Goal: Navigation & Orientation: Find specific page/section

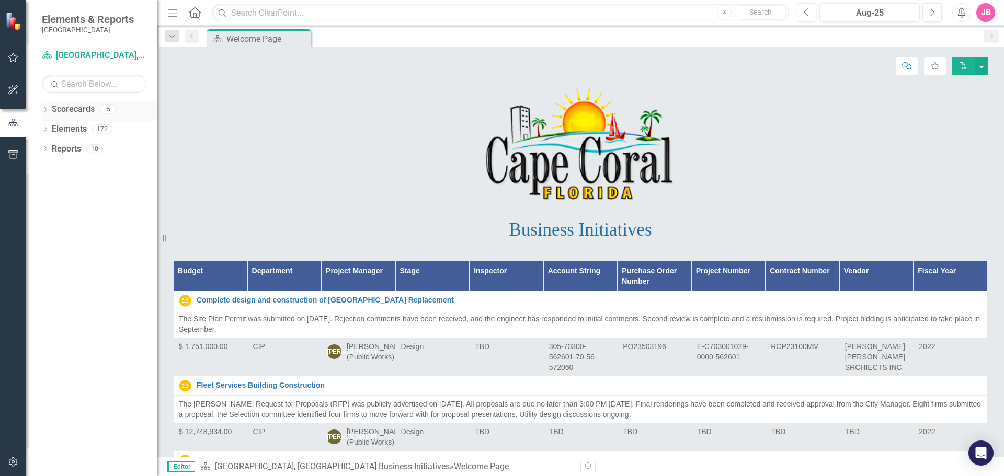
click at [44, 112] on icon "Dropdown" at bounding box center [45, 111] width 7 height 6
click at [44, 112] on icon "Dropdown" at bounding box center [44, 108] width 6 height 7
click at [48, 130] on icon "Dropdown" at bounding box center [45, 131] width 7 height 6
click at [48, 130] on div "Dropdown" at bounding box center [43, 128] width 9 height 7
click at [47, 151] on icon "Dropdown" at bounding box center [45, 150] width 7 height 6
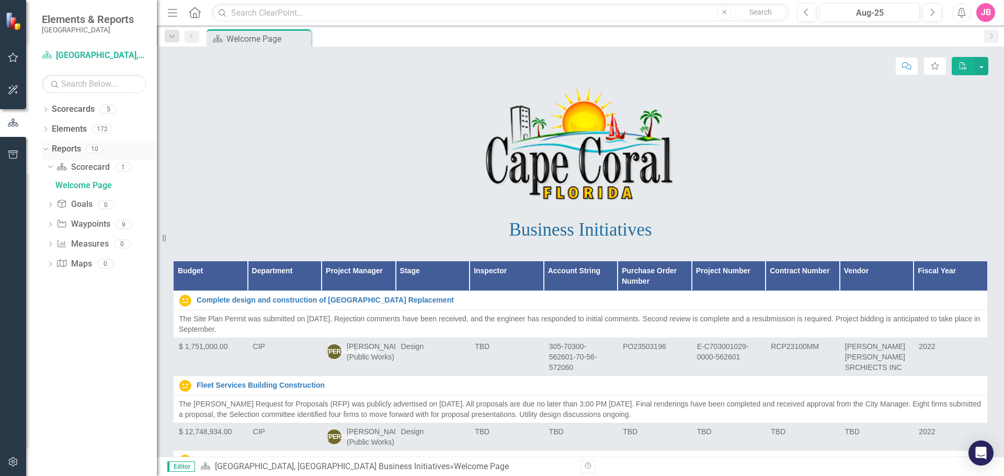
click at [45, 151] on icon "Dropdown" at bounding box center [44, 148] width 6 height 7
click at [934, 14] on icon "Next" at bounding box center [932, 12] width 6 height 9
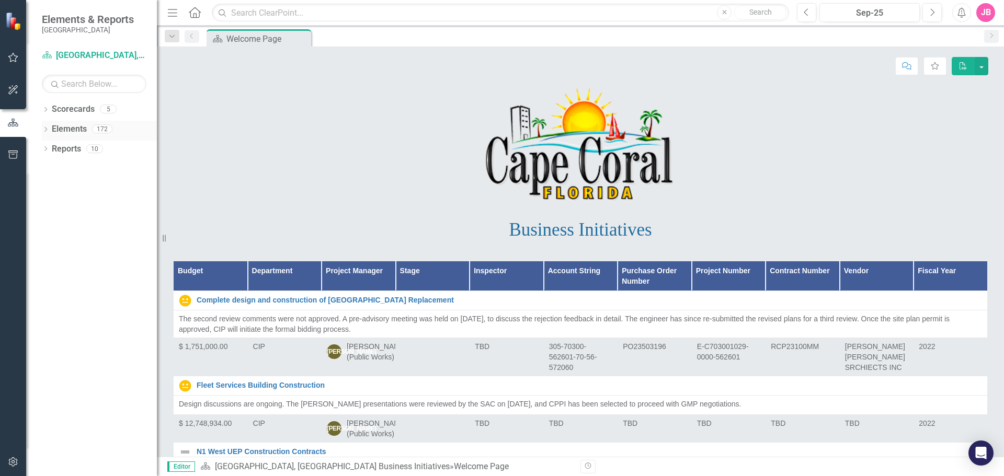
click at [47, 129] on icon "Dropdown" at bounding box center [45, 131] width 7 height 6
click at [41, 110] on div "Dropdown Scorecards 5 Dropdown [GEOGRAPHIC_DATA], [GEOGRAPHIC_DATA] Business In…" at bounding box center [91, 288] width 131 height 375
click at [44, 108] on icon "Dropdown" at bounding box center [45, 111] width 7 height 6
click at [60, 148] on link "[GEOGRAPHIC_DATA], [GEOGRAPHIC_DATA] Strategic Plan" at bounding box center [107, 149] width 99 height 12
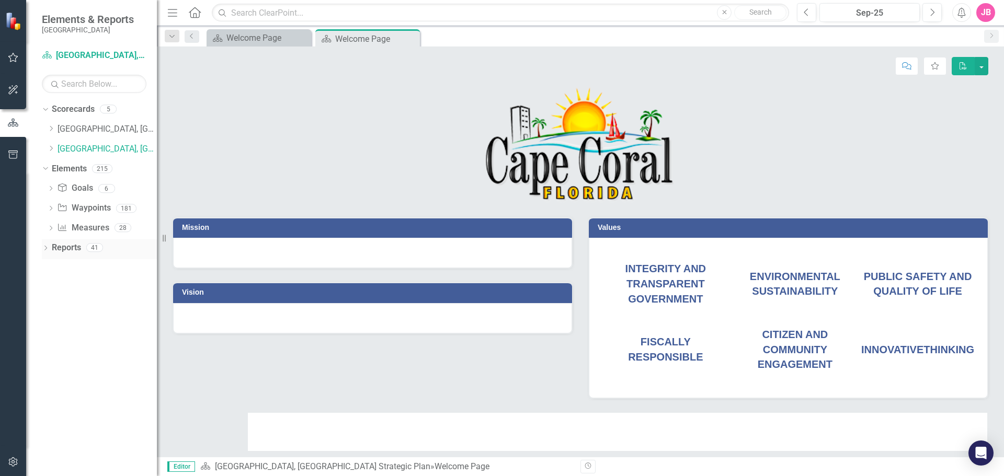
click at [47, 250] on icon "Dropdown" at bounding box center [45, 249] width 7 height 6
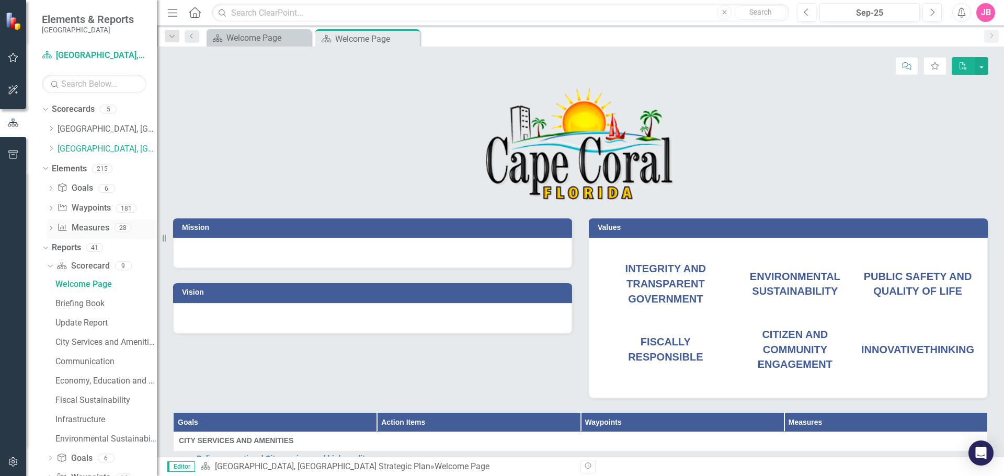
click at [88, 227] on link "Measure Measures" at bounding box center [83, 228] width 52 height 12
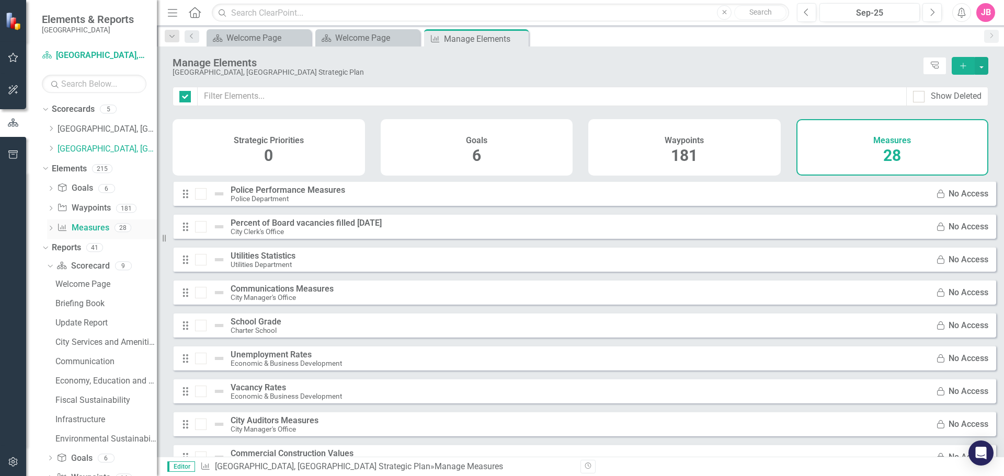
checkbox input "false"
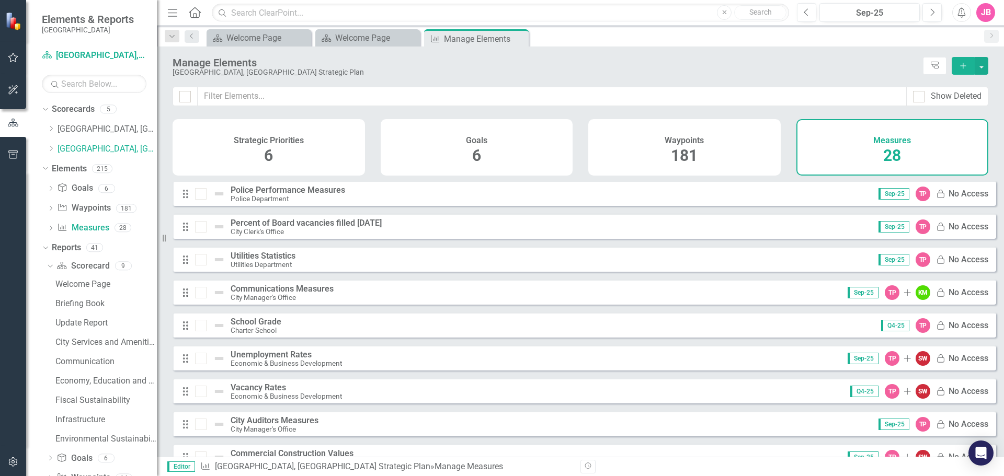
click at [987, 14] on div "JB" at bounding box center [985, 12] width 19 height 19
click at [110, 109] on div "5" at bounding box center [108, 109] width 17 height 9
click at [76, 186] on link "Goal Goals" at bounding box center [75, 188] width 36 height 12
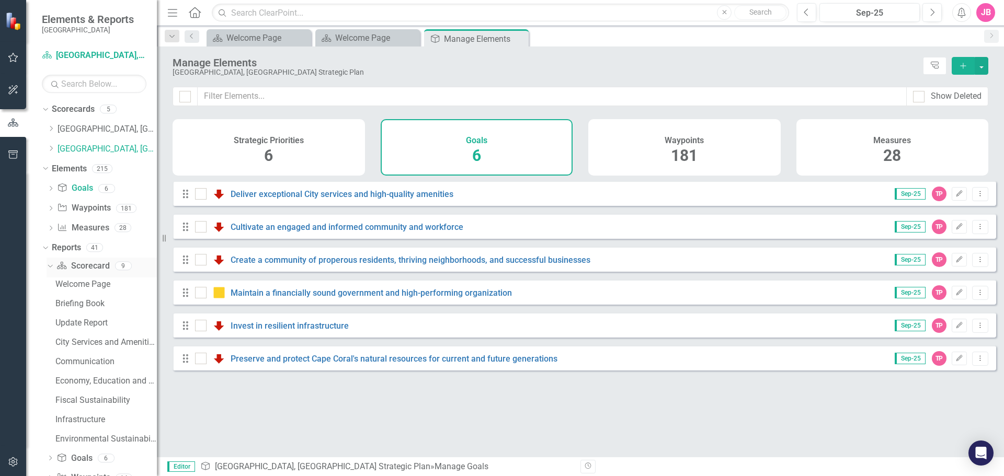
click at [86, 266] on link "Scorecard Scorecard" at bounding box center [82, 266] width 53 height 12
click at [70, 90] on input "text" at bounding box center [94, 84] width 105 height 18
click at [6, 148] on button "button" at bounding box center [14, 155] width 24 height 22
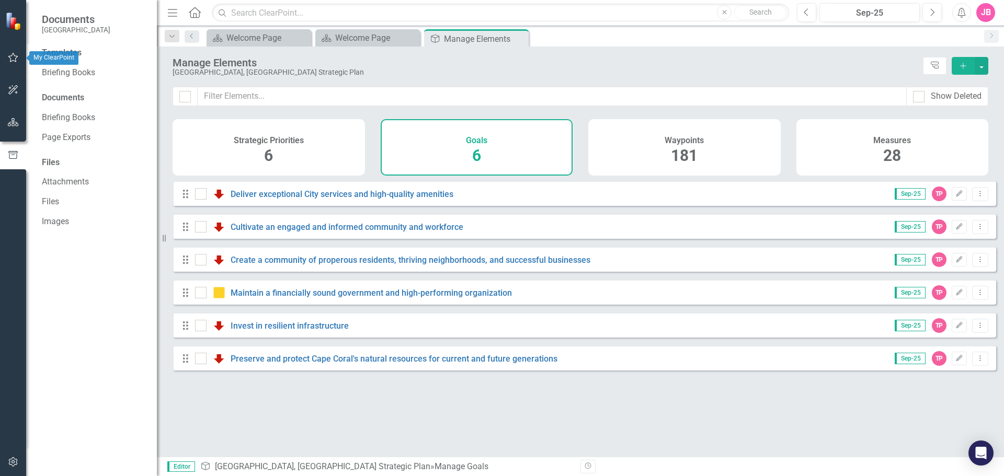
click at [13, 58] on icon "button" at bounding box center [13, 57] width 11 height 8
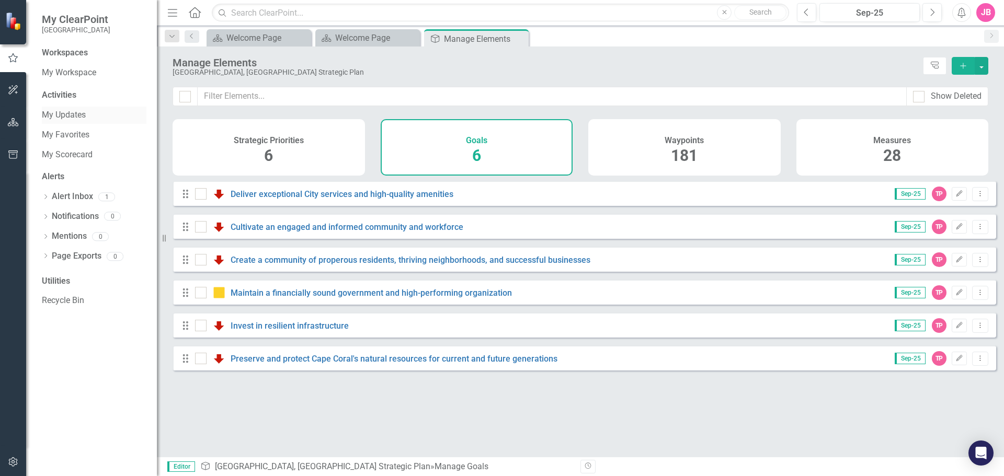
click at [77, 119] on link "My Updates" at bounding box center [94, 115] width 105 height 12
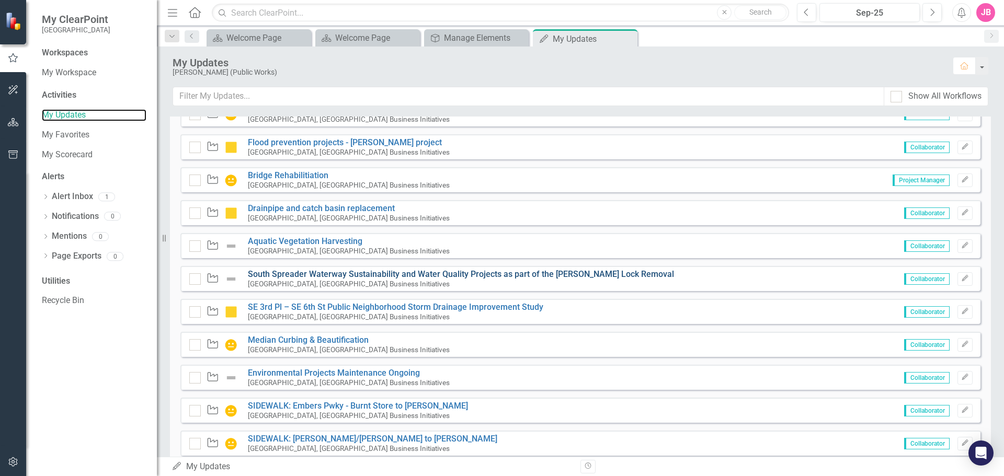
scroll to position [1186, 0]
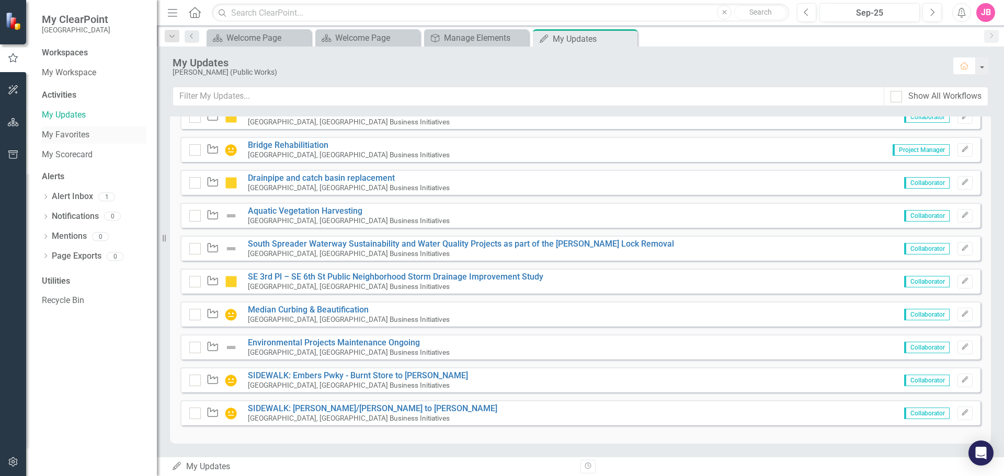
click at [71, 134] on link "My Favorites" at bounding box center [94, 135] width 105 height 12
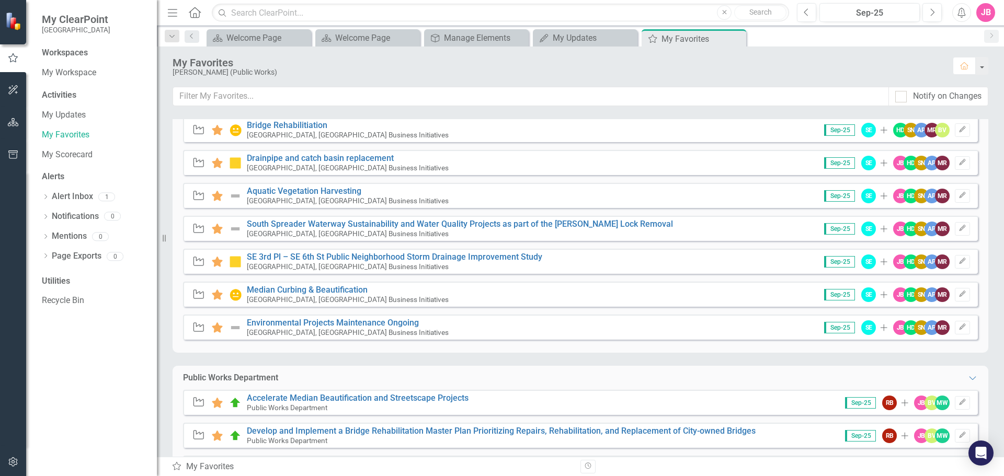
scroll to position [397, 0]
